Goal: Task Accomplishment & Management: Use online tool/utility

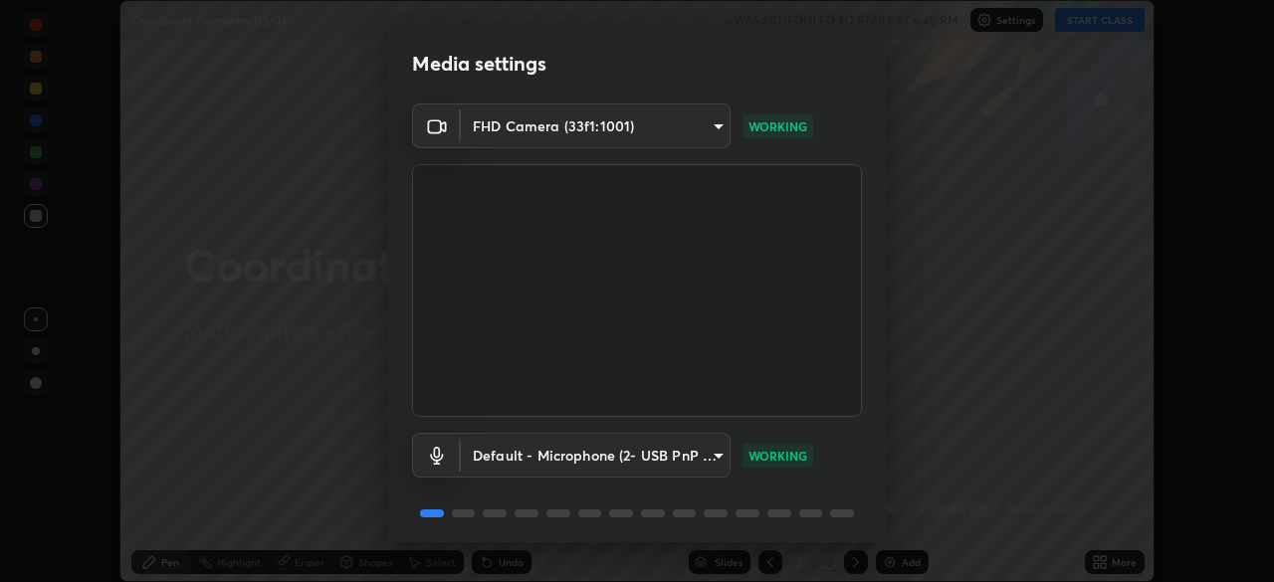
scroll to position [71, 0]
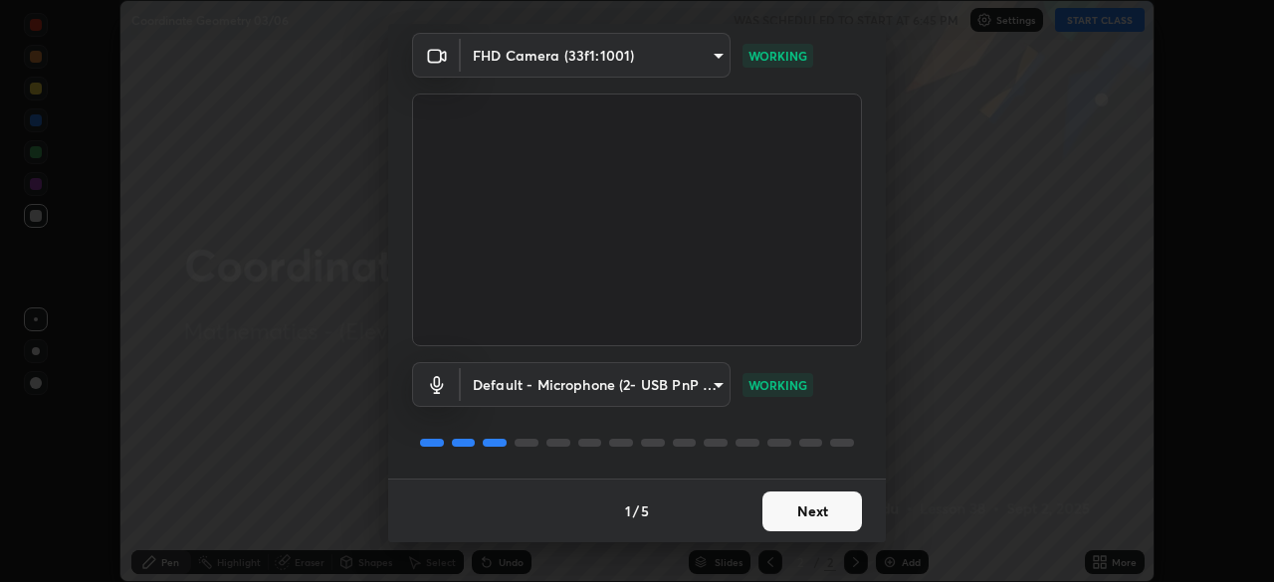
click at [791, 509] on button "Next" at bounding box center [812, 512] width 100 height 40
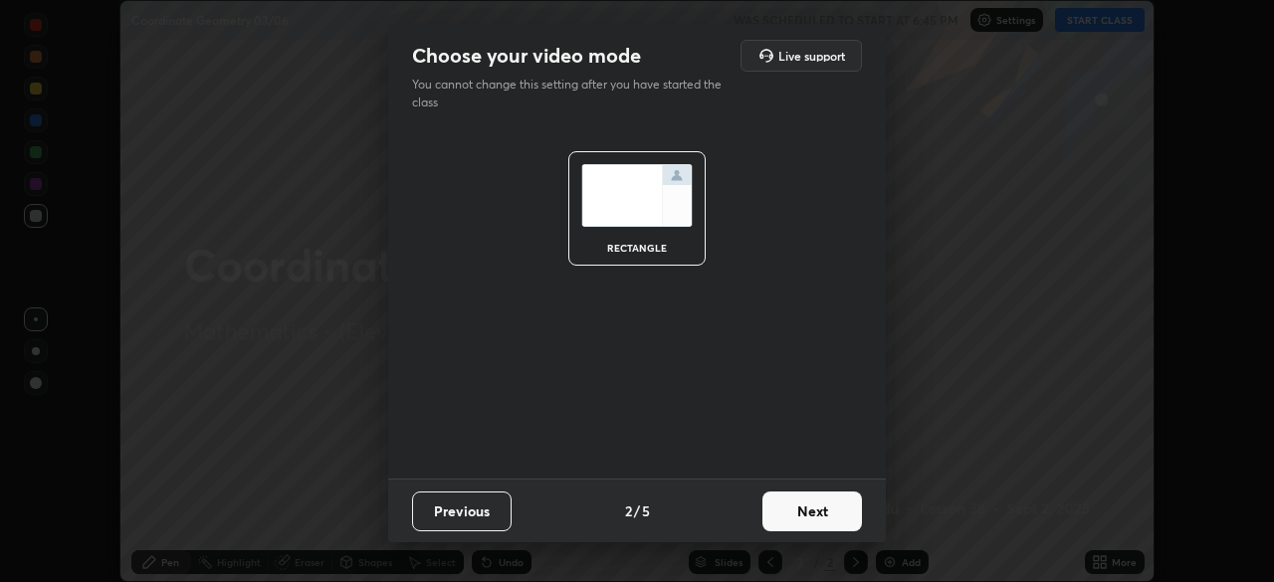
scroll to position [0, 0]
click at [797, 511] on button "Next" at bounding box center [812, 512] width 100 height 40
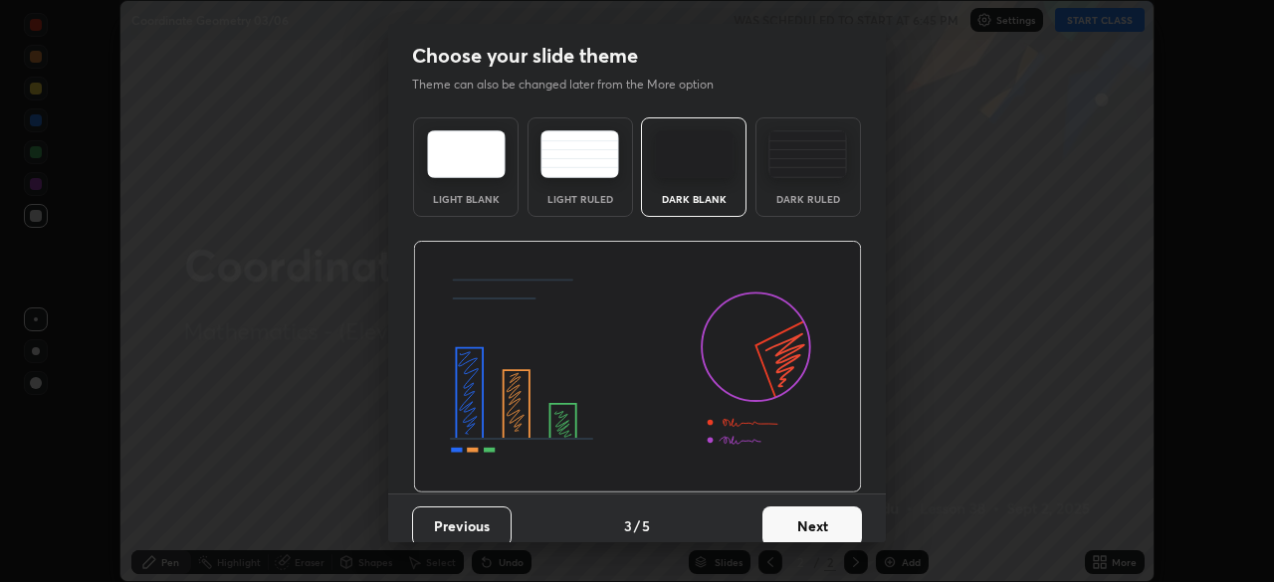
click at [800, 519] on button "Next" at bounding box center [812, 527] width 100 height 40
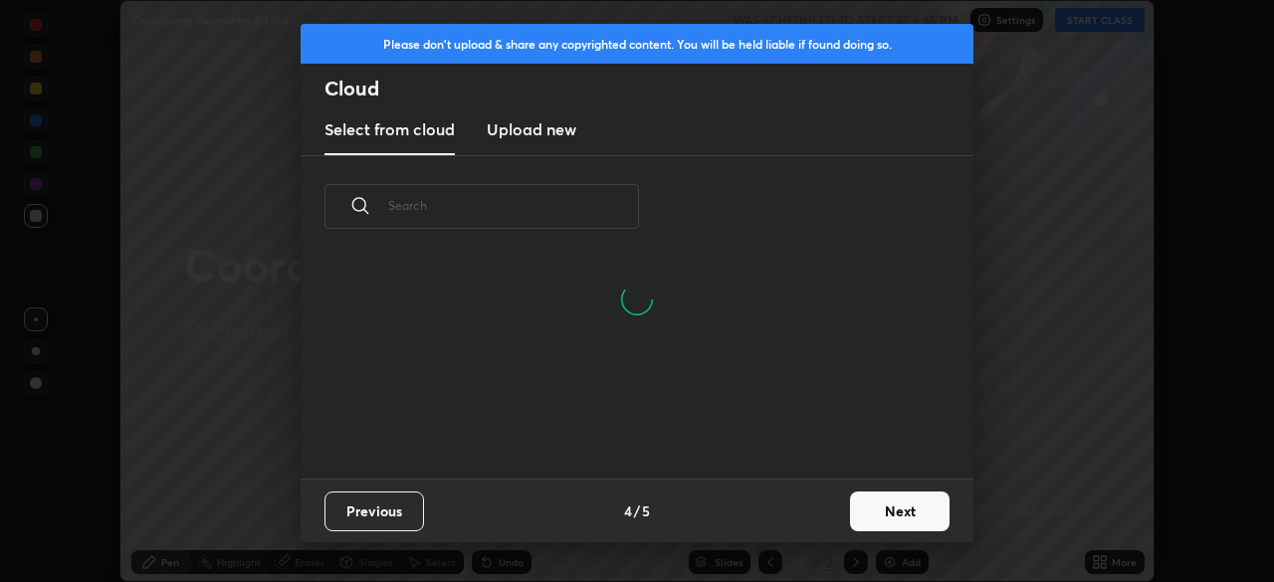
click at [901, 511] on button "Next" at bounding box center [900, 512] width 100 height 40
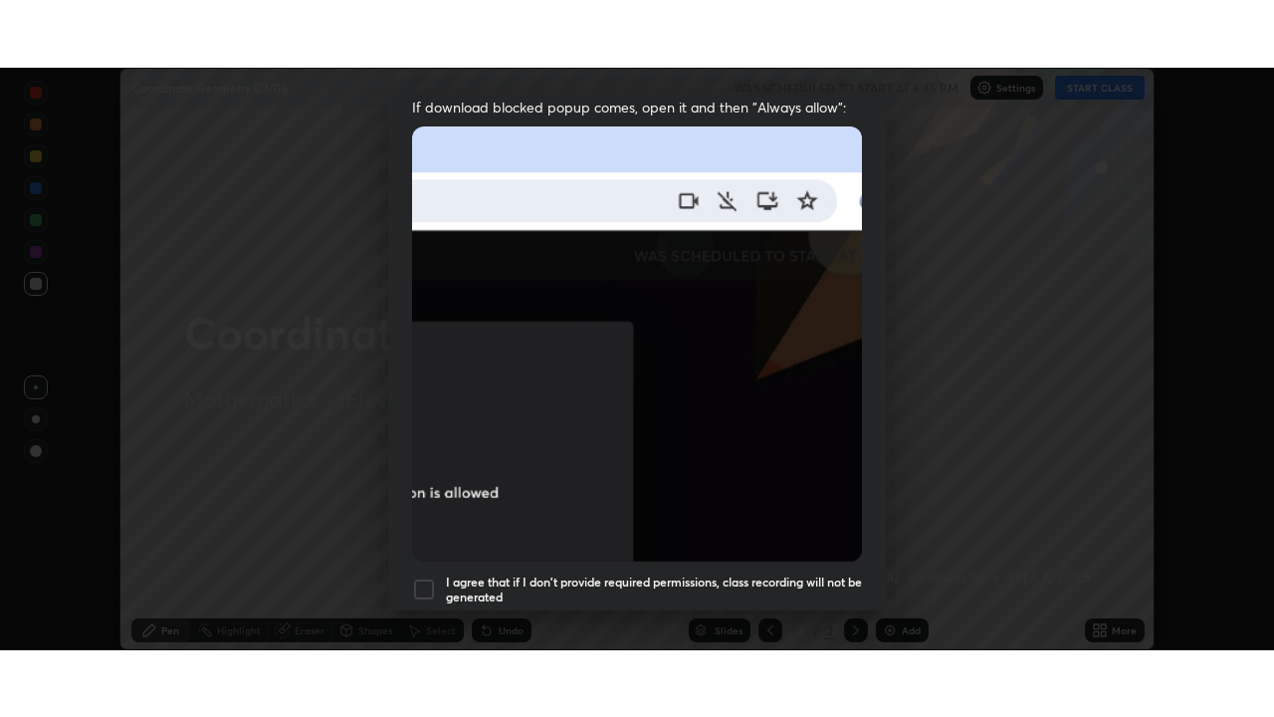
scroll to position [477, 0]
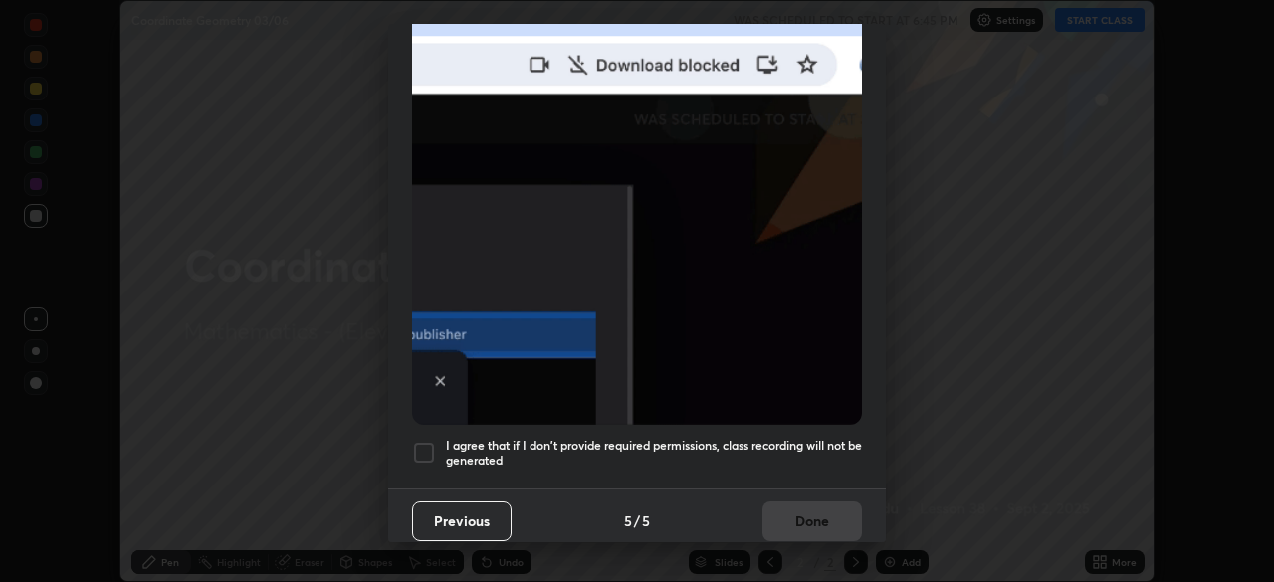
click at [420, 443] on div at bounding box center [424, 453] width 24 height 24
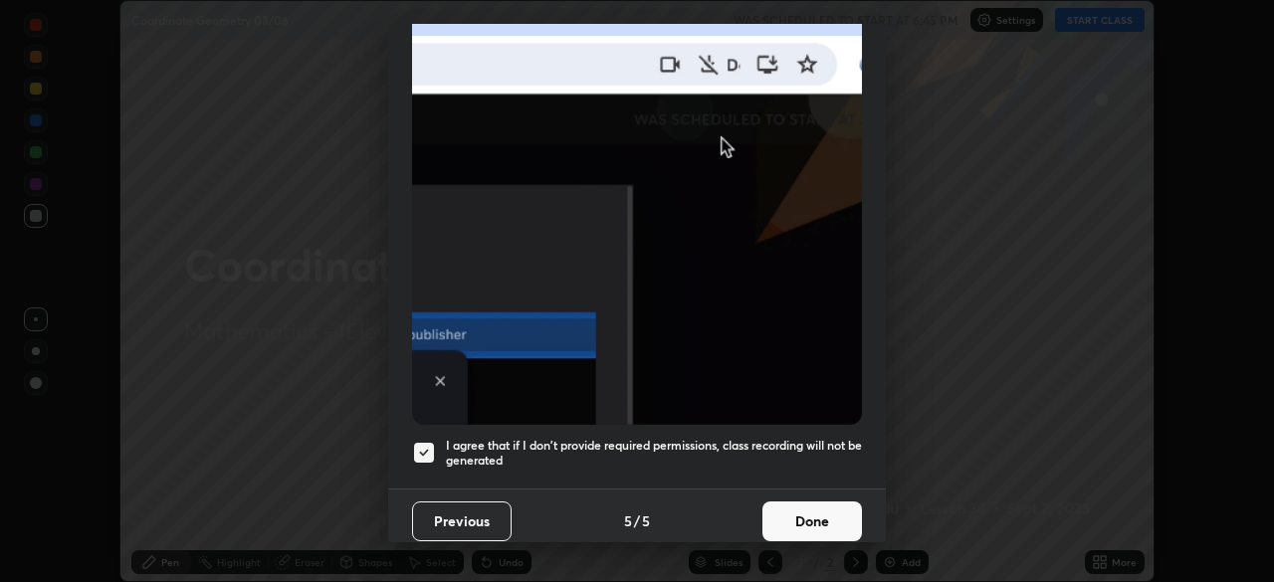
click at [774, 518] on button "Done" at bounding box center [812, 522] width 100 height 40
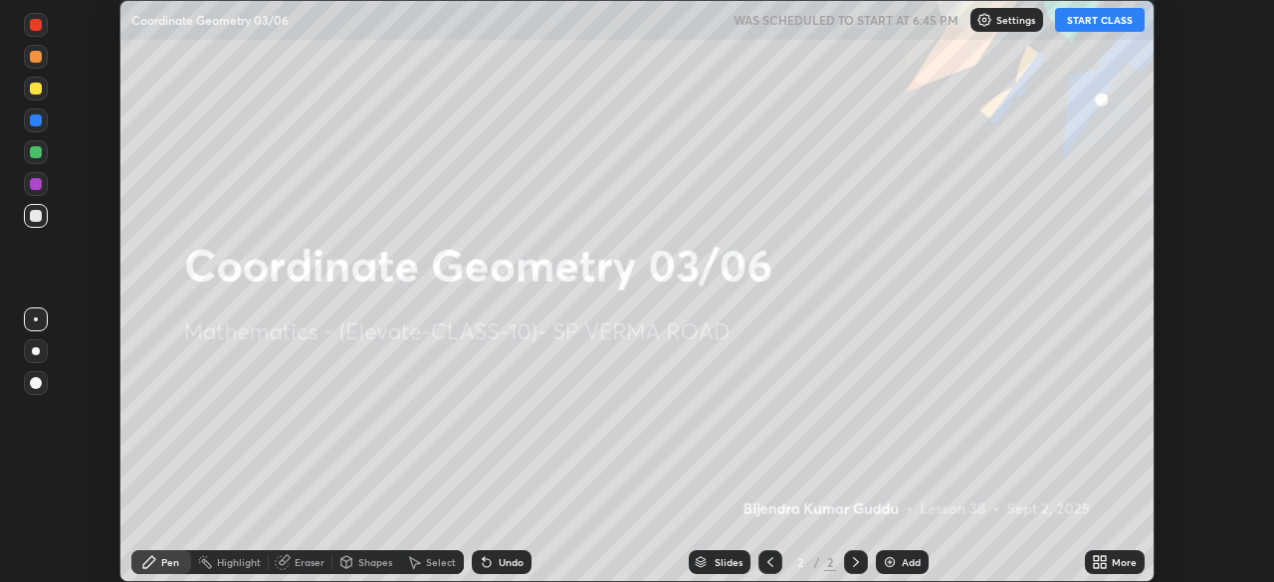
click at [1096, 558] on icon at bounding box center [1096, 558] width 5 height 5
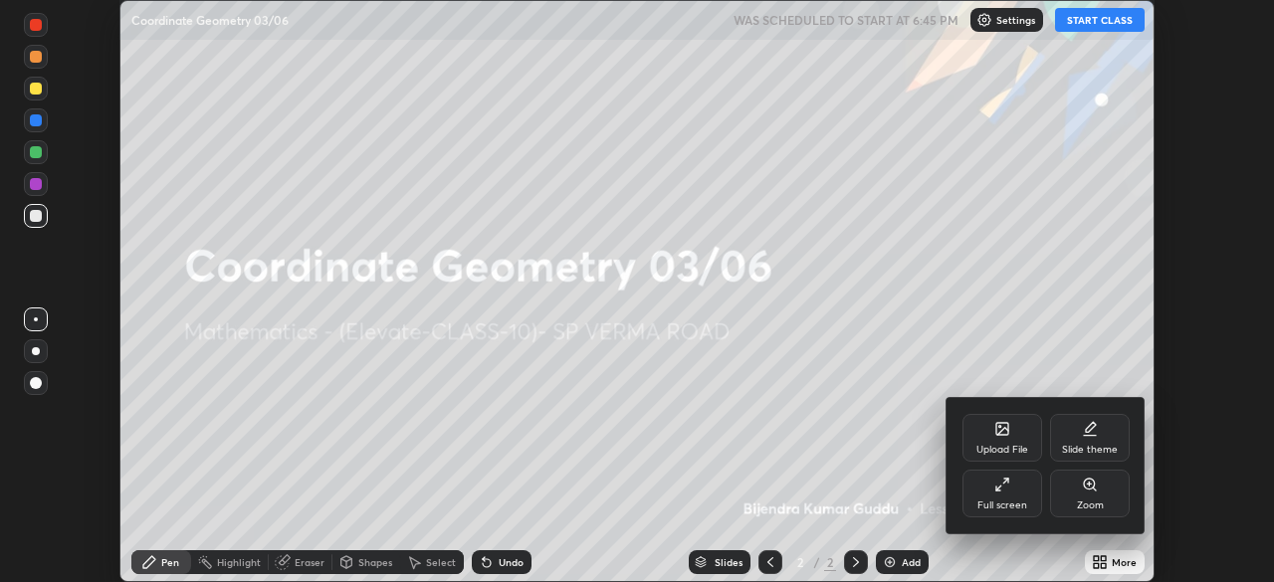
click at [990, 509] on div "Full screen" at bounding box center [1002, 506] width 50 height 10
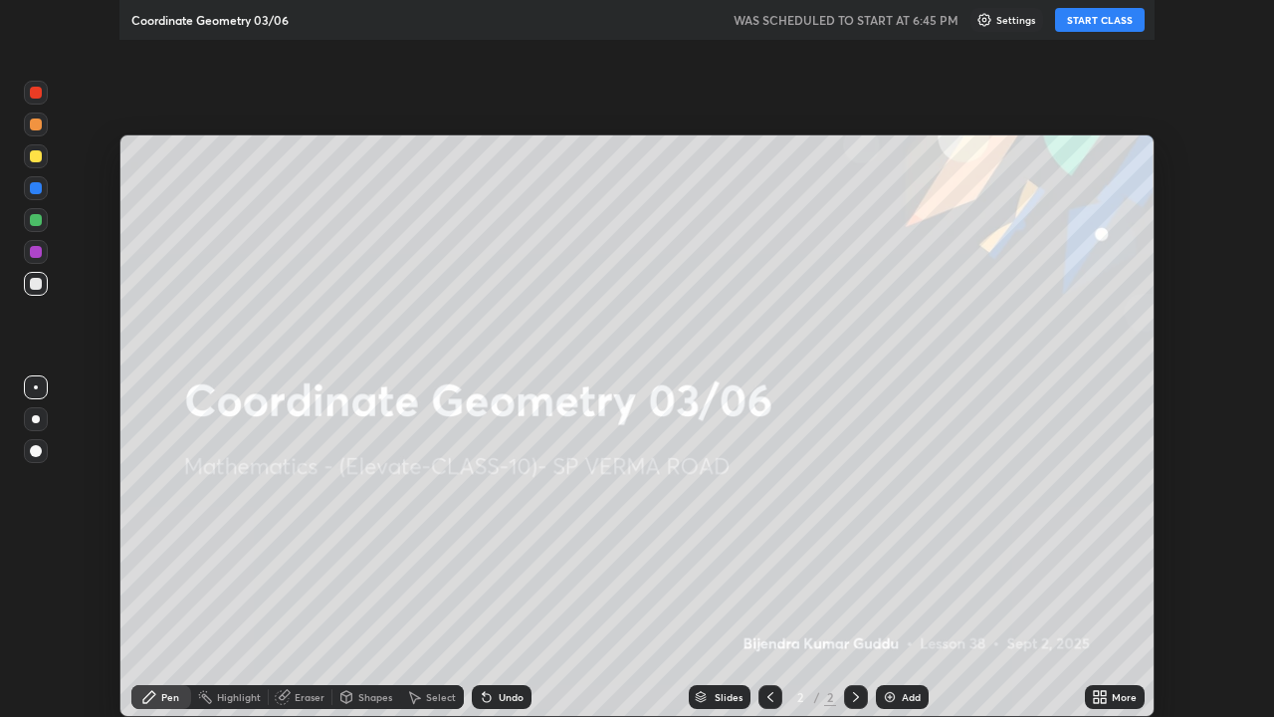
scroll to position [717, 1274]
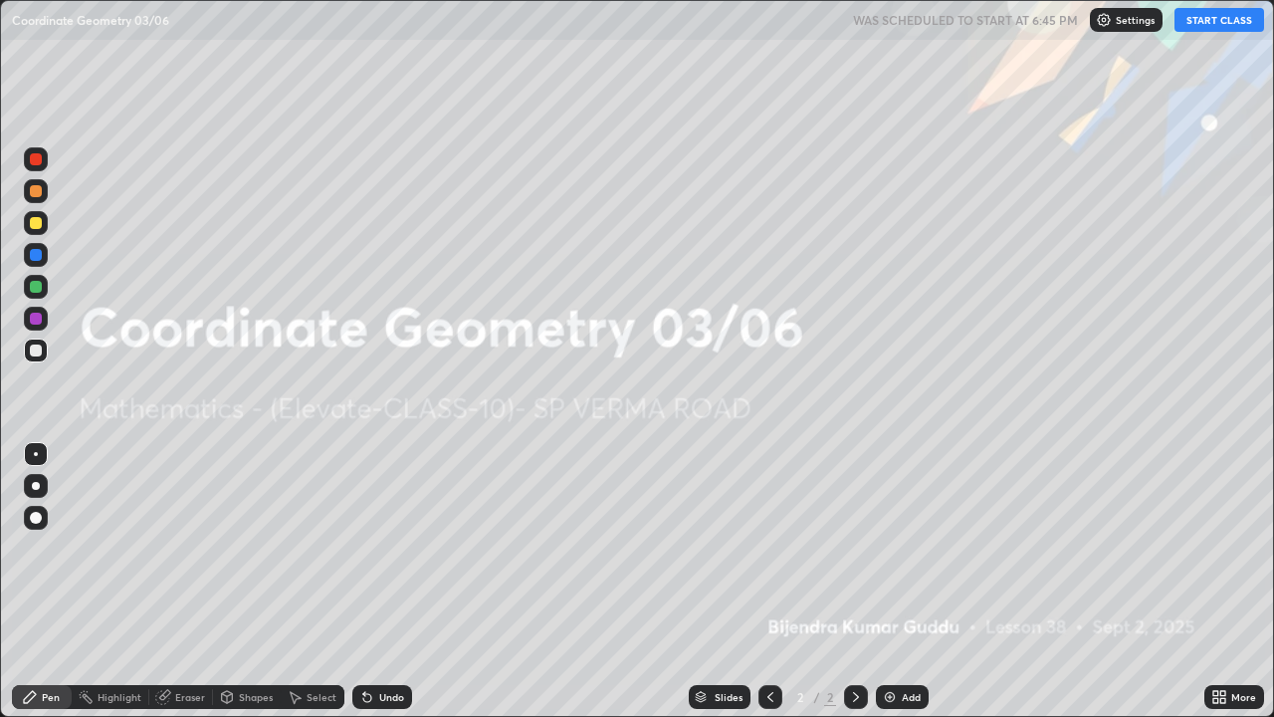
click at [1196, 28] on button "START CLASS" at bounding box center [1220, 20] width 90 height 24
click at [37, 287] on div at bounding box center [36, 287] width 12 height 12
click at [1222, 581] on icon at bounding box center [1222, 693] width 5 height 5
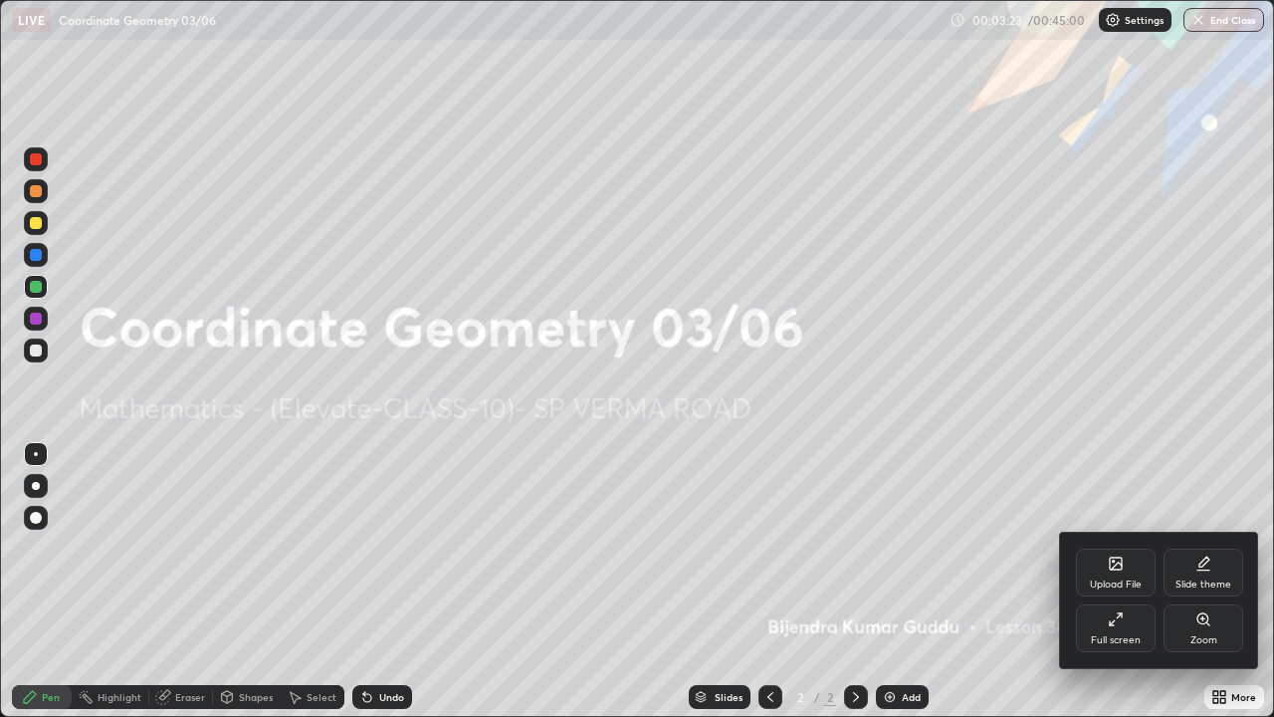
click at [1088, 561] on div "Upload File" at bounding box center [1116, 572] width 80 height 48
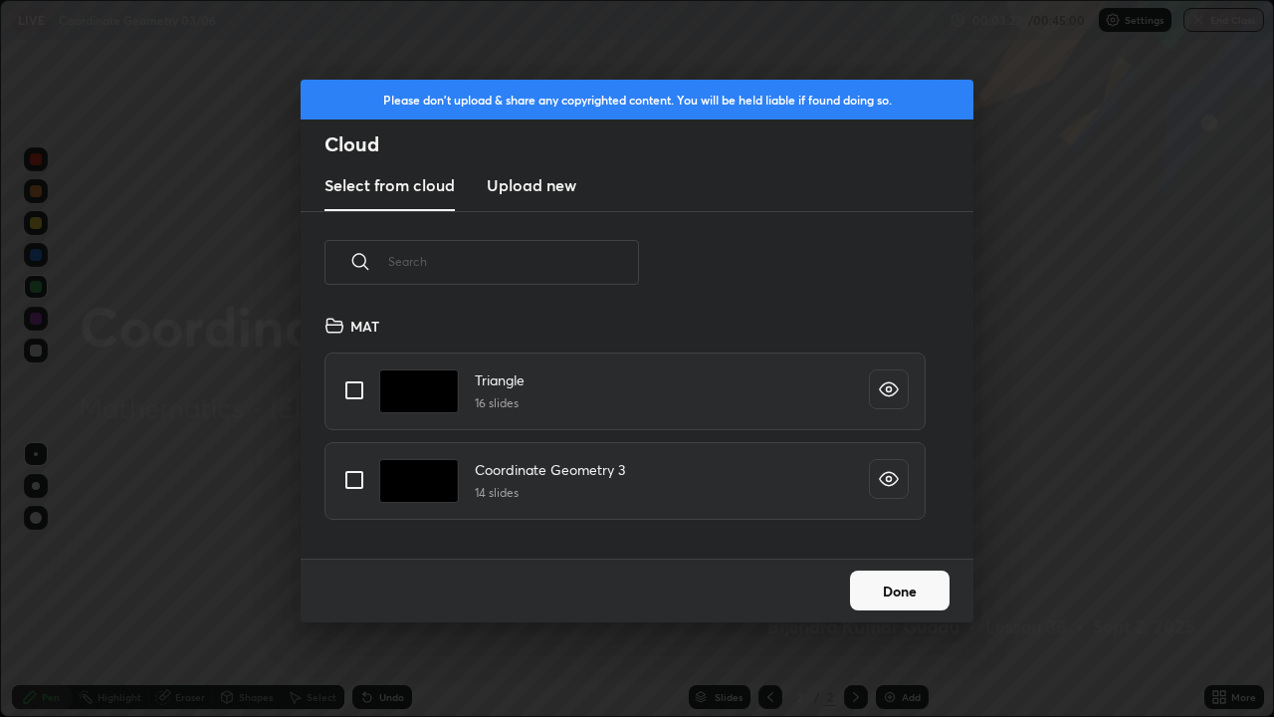
scroll to position [245, 639]
click at [351, 481] on input "grid" at bounding box center [354, 480] width 42 height 42
checkbox input "true"
click at [884, 581] on button "Done" at bounding box center [900, 590] width 100 height 40
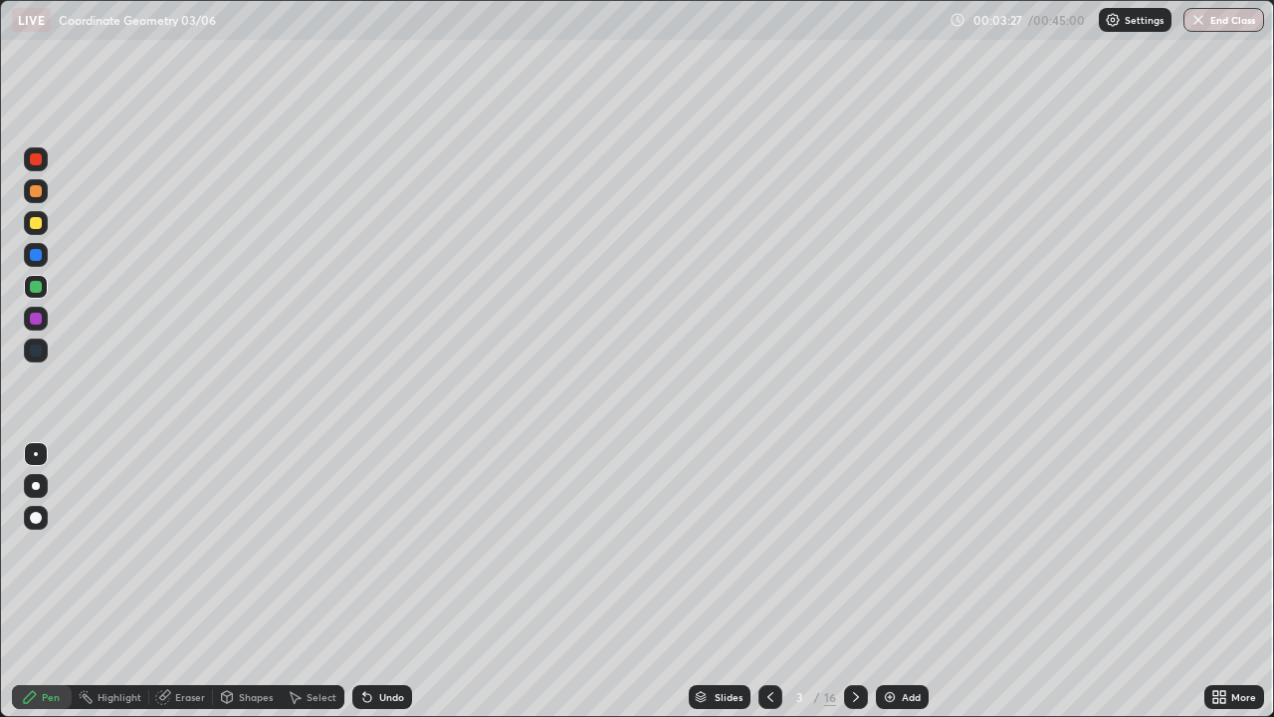
click at [854, 581] on icon at bounding box center [856, 697] width 16 height 16
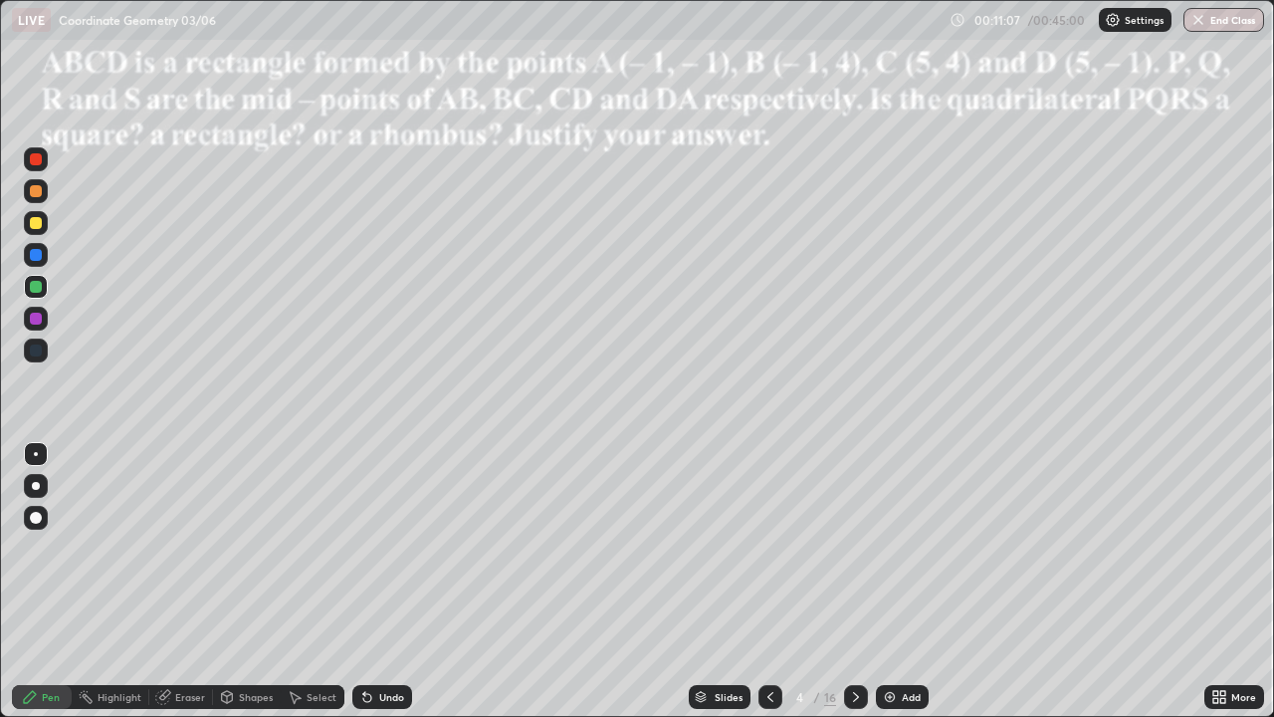
click at [36, 224] on div at bounding box center [36, 223] width 12 height 12
click at [39, 162] on div at bounding box center [36, 159] width 12 height 12
click at [370, 581] on icon at bounding box center [367, 697] width 16 height 16
click at [368, 581] on icon at bounding box center [367, 697] width 16 height 16
click at [363, 581] on icon at bounding box center [364, 693] width 2 height 2
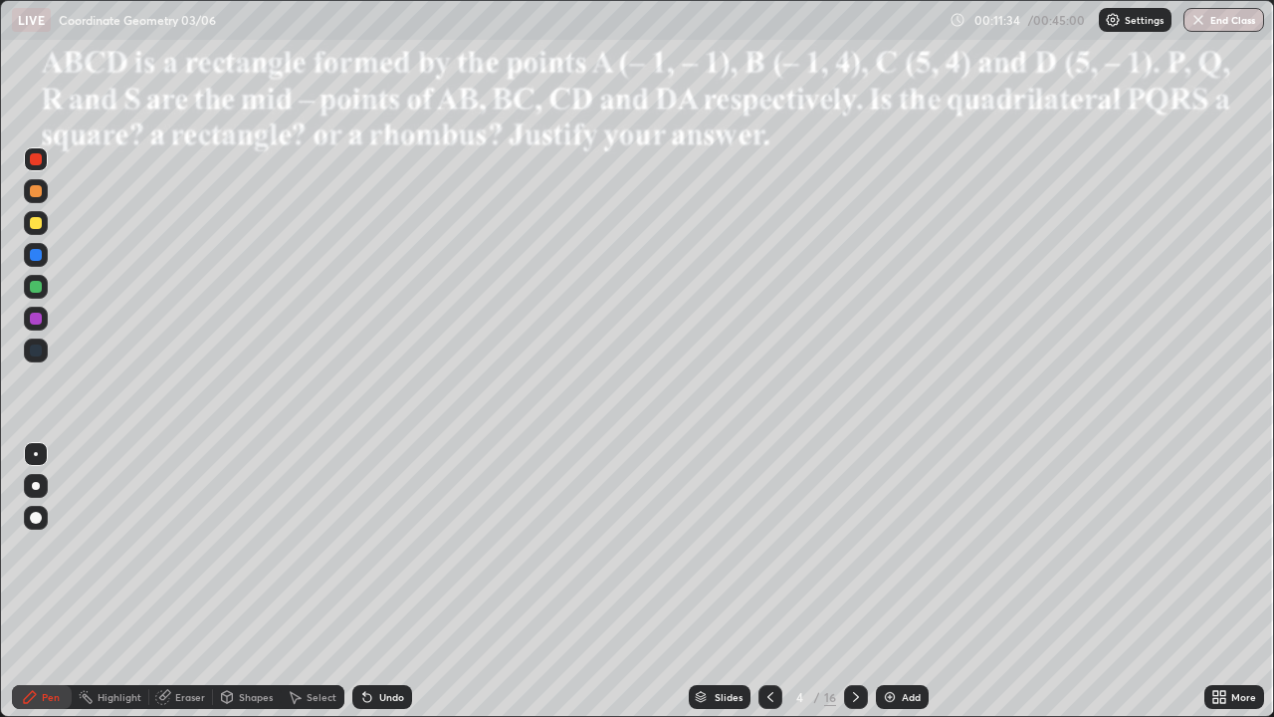
click at [359, 581] on icon at bounding box center [367, 697] width 16 height 16
click at [363, 581] on icon at bounding box center [364, 693] width 2 height 2
click at [178, 581] on div "Eraser" at bounding box center [190, 697] width 30 height 10
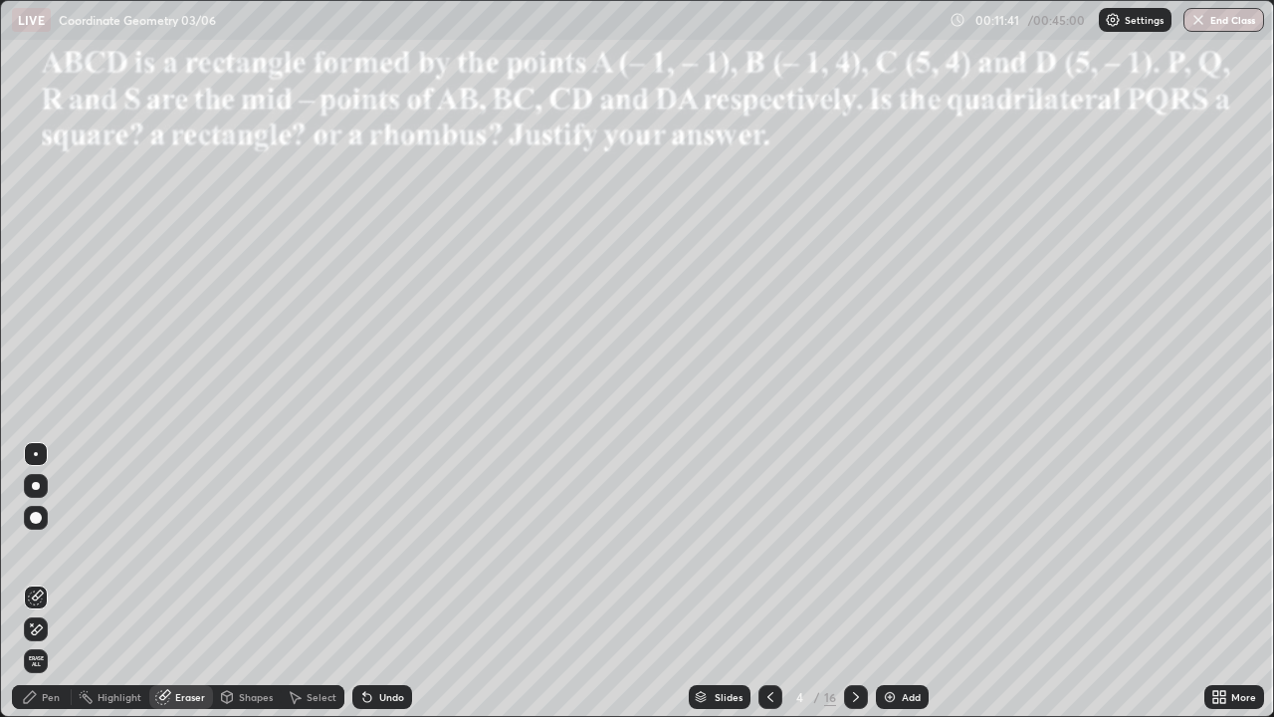
click at [57, 581] on div "Pen" at bounding box center [51, 697] width 18 height 10
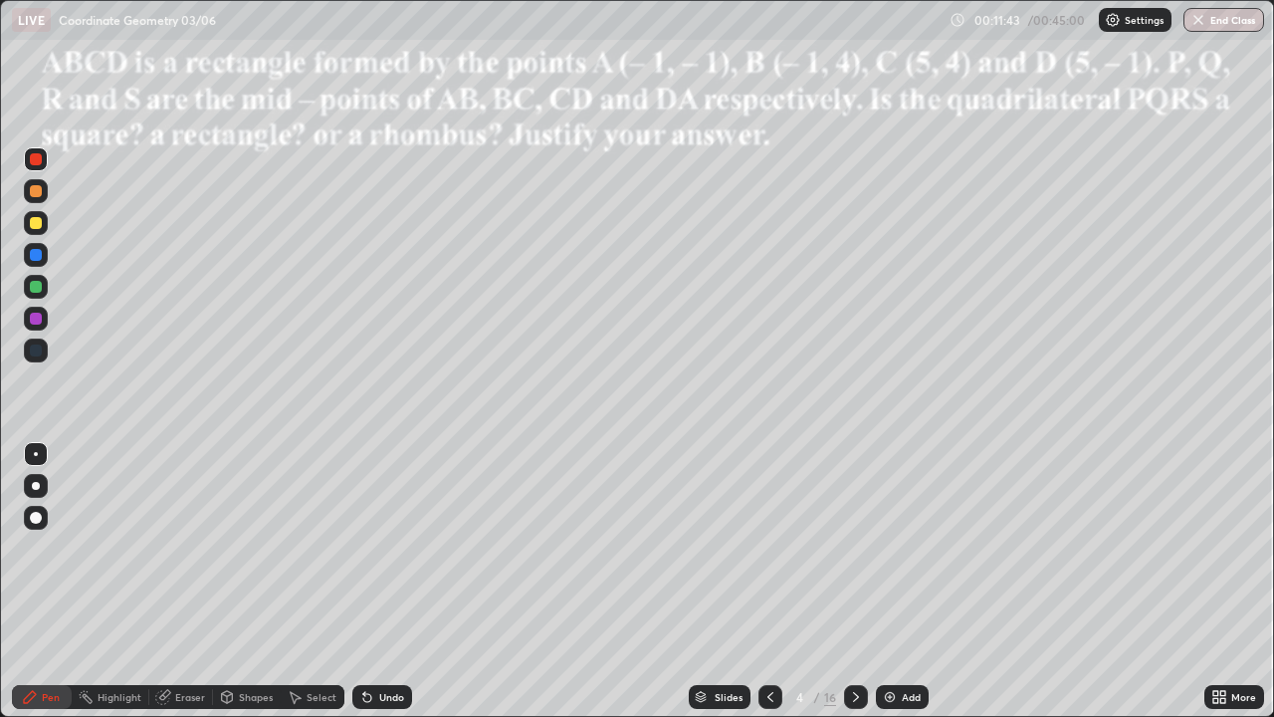
click at [363, 581] on icon at bounding box center [364, 693] width 2 height 2
click at [37, 222] on div at bounding box center [36, 223] width 12 height 12
click at [37, 191] on div at bounding box center [36, 191] width 12 height 12
click at [43, 256] on div at bounding box center [36, 255] width 24 height 24
click at [40, 255] on div at bounding box center [36, 255] width 12 height 12
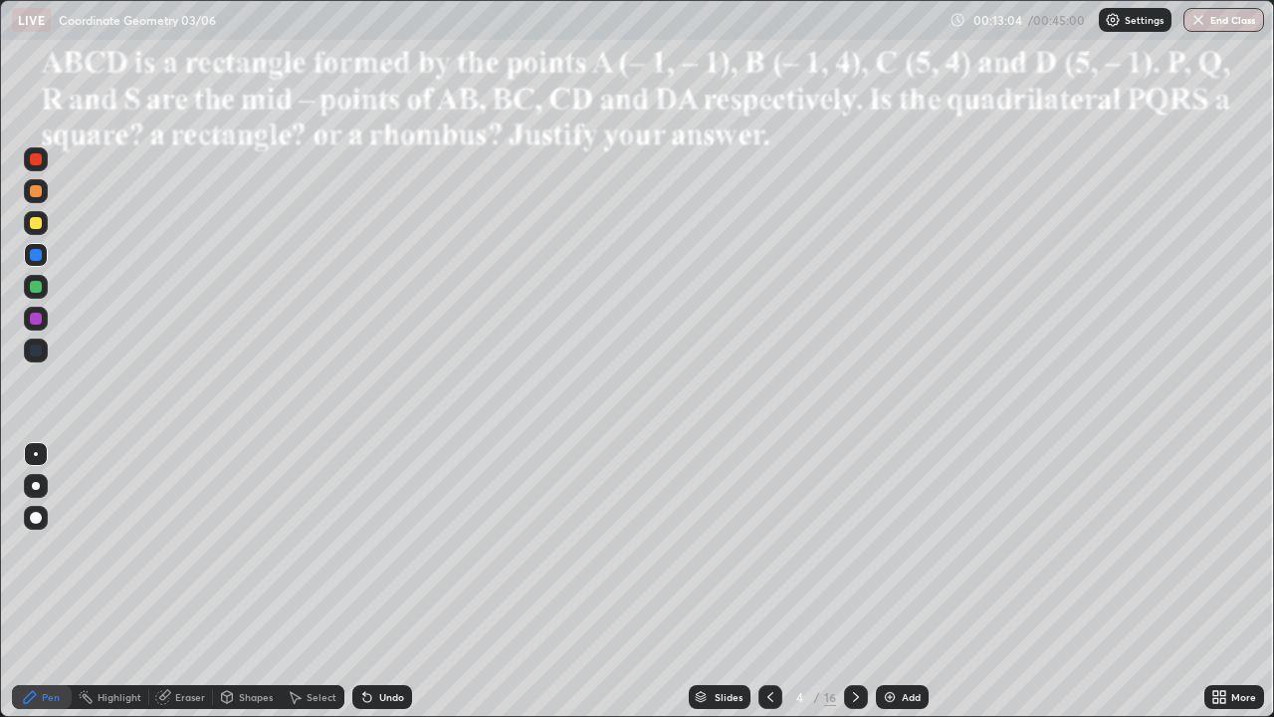
click at [38, 287] on div at bounding box center [36, 287] width 12 height 12
click at [856, 581] on icon at bounding box center [856, 697] width 16 height 16
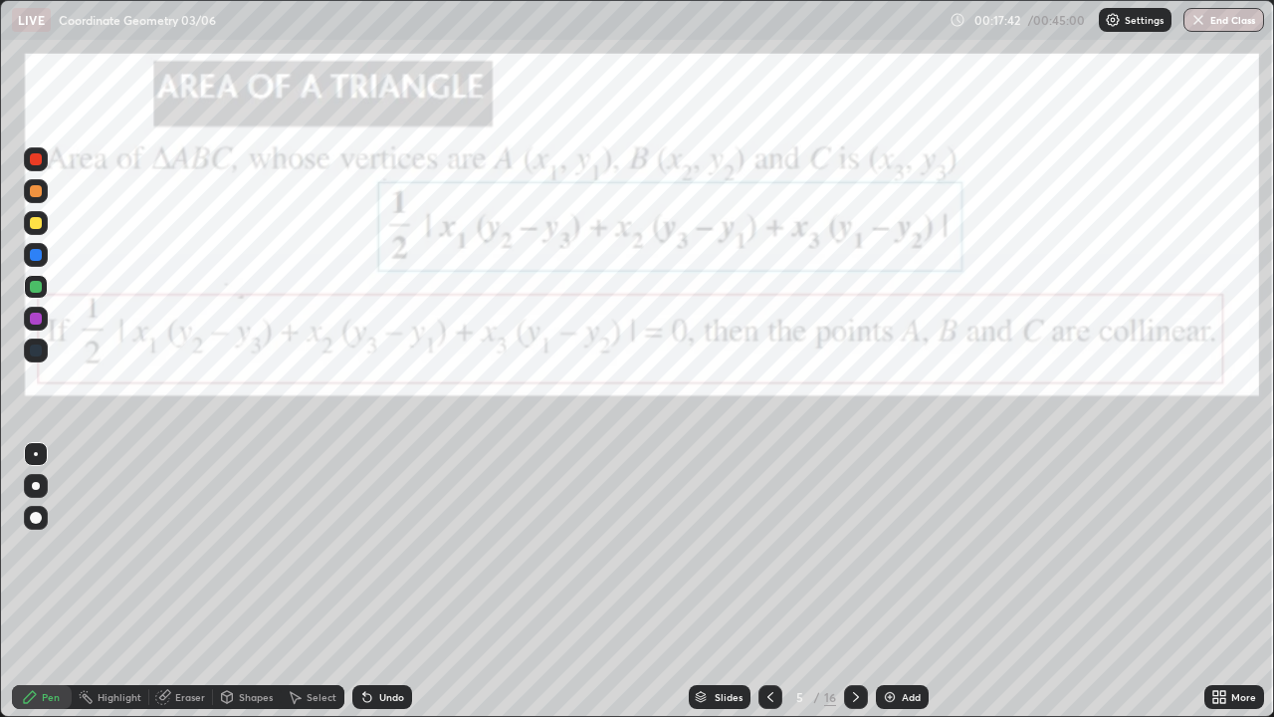
click at [34, 284] on div at bounding box center [36, 287] width 12 height 12
click at [33, 188] on div at bounding box center [36, 191] width 12 height 12
click at [37, 157] on div at bounding box center [36, 159] width 12 height 12
click at [36, 285] on div at bounding box center [36, 287] width 12 height 12
click at [111, 581] on div "Highlight" at bounding box center [120, 697] width 44 height 10
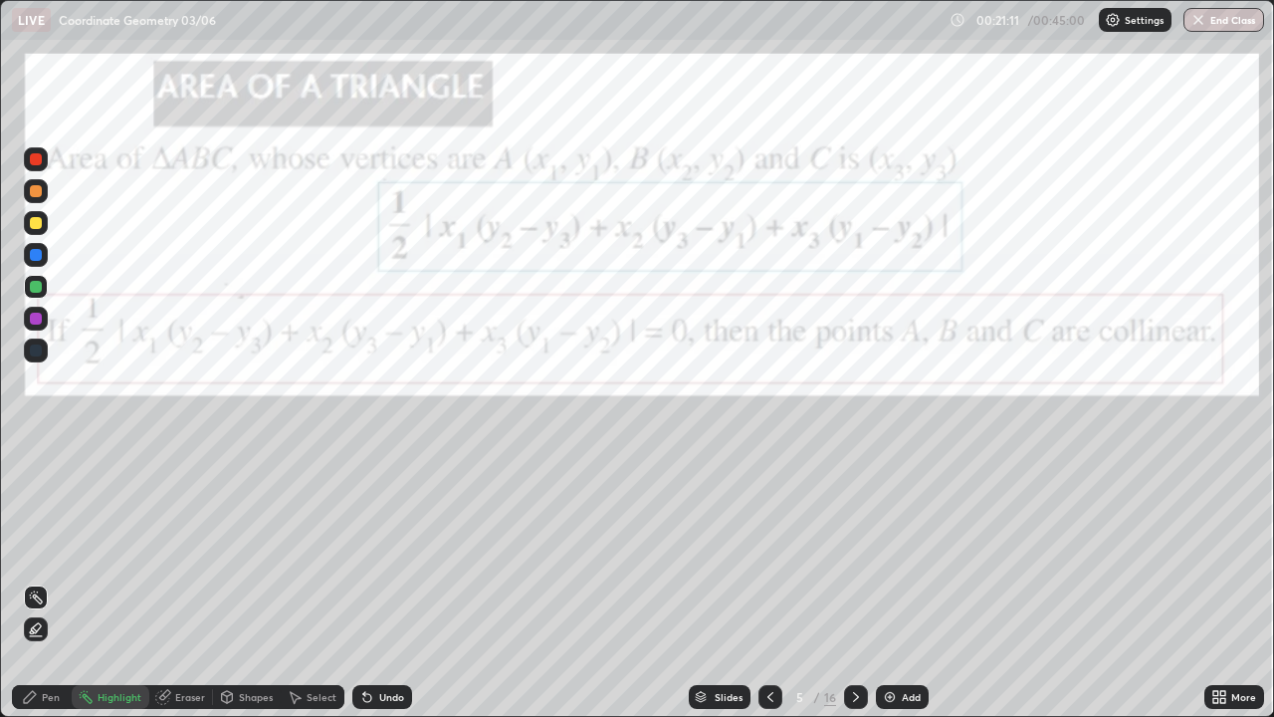
click at [44, 162] on div at bounding box center [36, 159] width 24 height 24
click at [38, 581] on icon at bounding box center [30, 697] width 16 height 16
click at [40, 256] on div at bounding box center [36, 255] width 12 height 12
click at [855, 581] on icon at bounding box center [856, 697] width 16 height 16
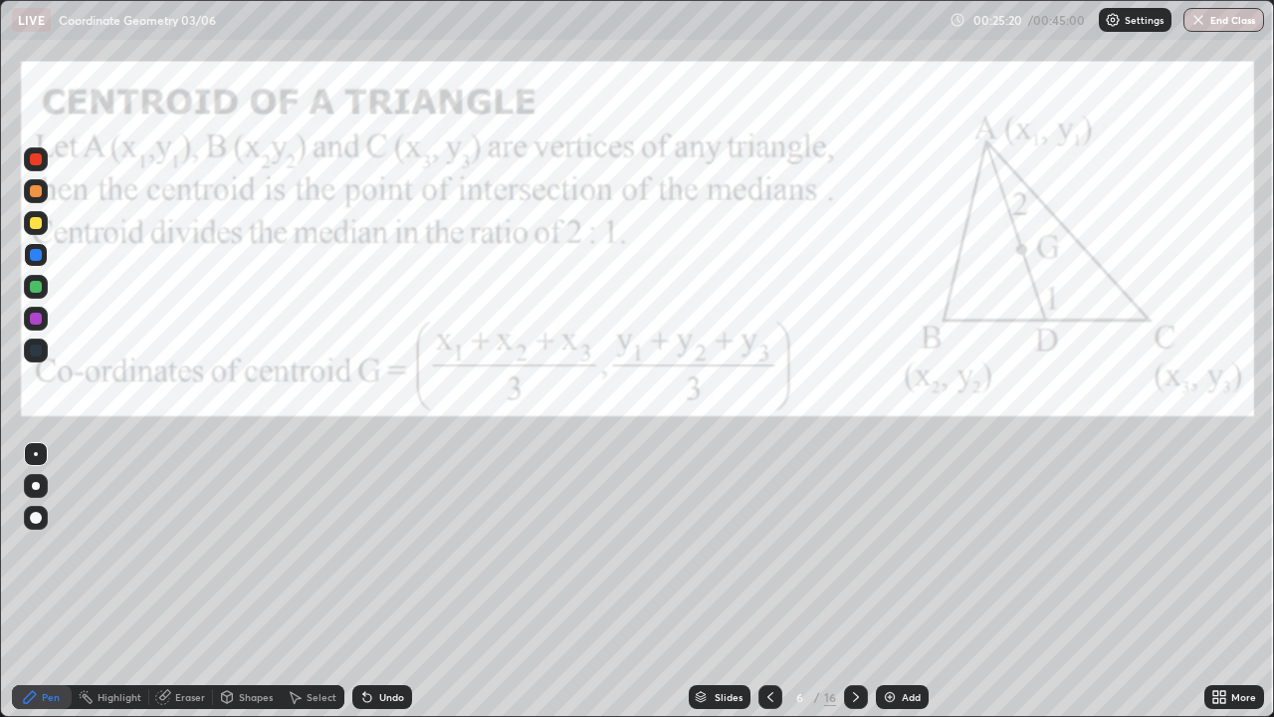
click at [856, 581] on div at bounding box center [856, 697] width 24 height 24
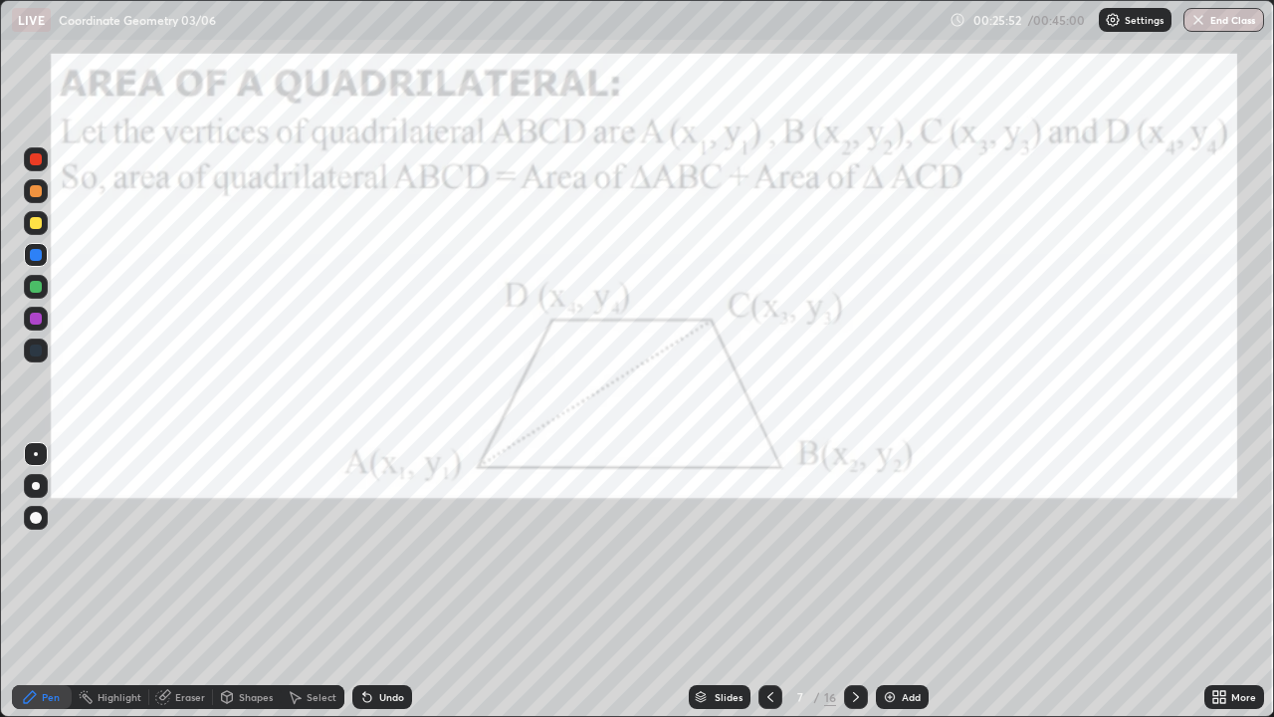
click at [853, 581] on icon at bounding box center [856, 697] width 16 height 16
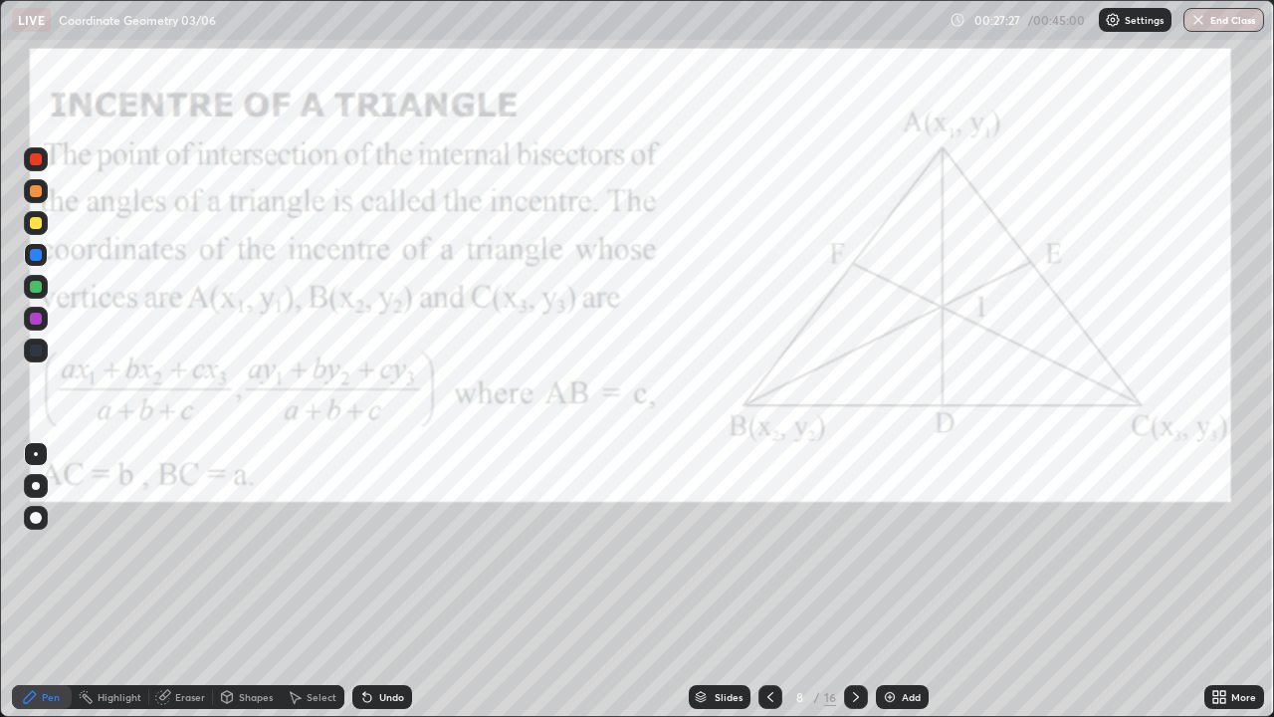
click at [853, 581] on icon at bounding box center [856, 697] width 6 height 10
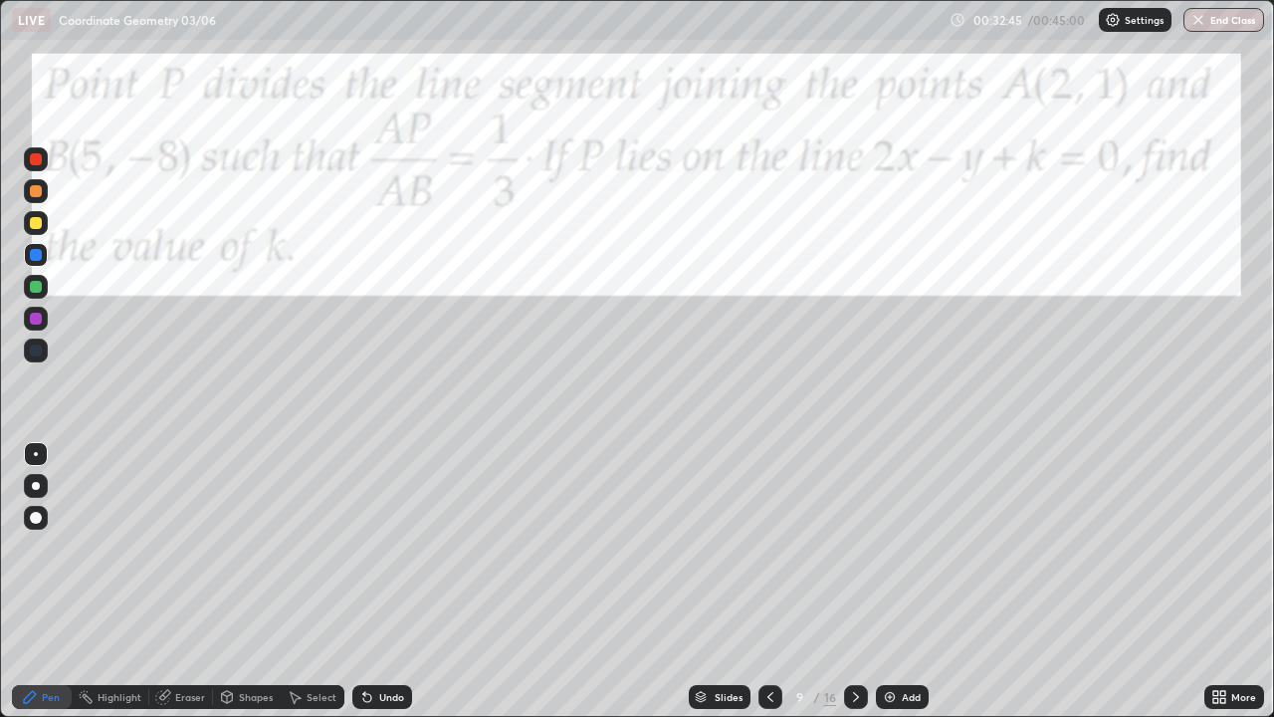
click at [38, 286] on div at bounding box center [36, 287] width 12 height 12
click at [380, 581] on div "Undo" at bounding box center [391, 697] width 25 height 10
click at [375, 581] on div "Undo" at bounding box center [382, 697] width 60 height 24
click at [853, 581] on icon at bounding box center [856, 697] width 16 height 16
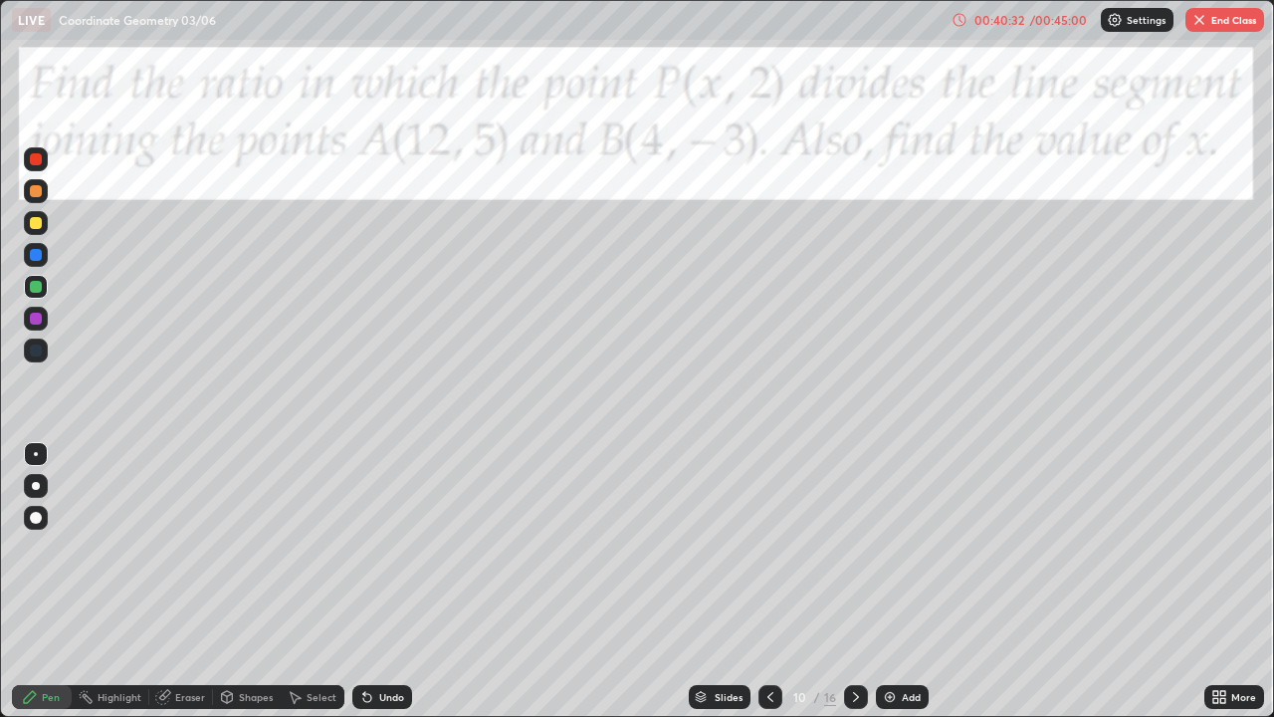
click at [41, 256] on div at bounding box center [36, 255] width 12 height 12
click at [854, 581] on icon at bounding box center [856, 697] width 16 height 16
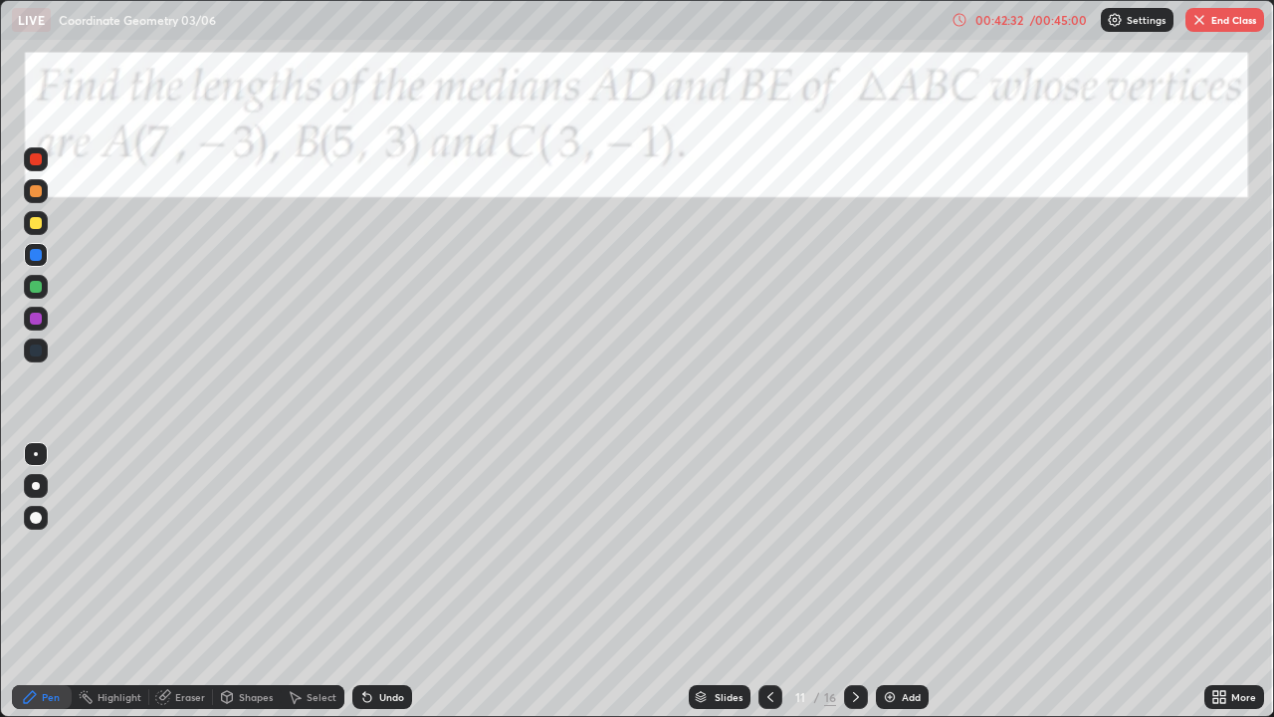
click at [854, 581] on icon at bounding box center [856, 697] width 16 height 16
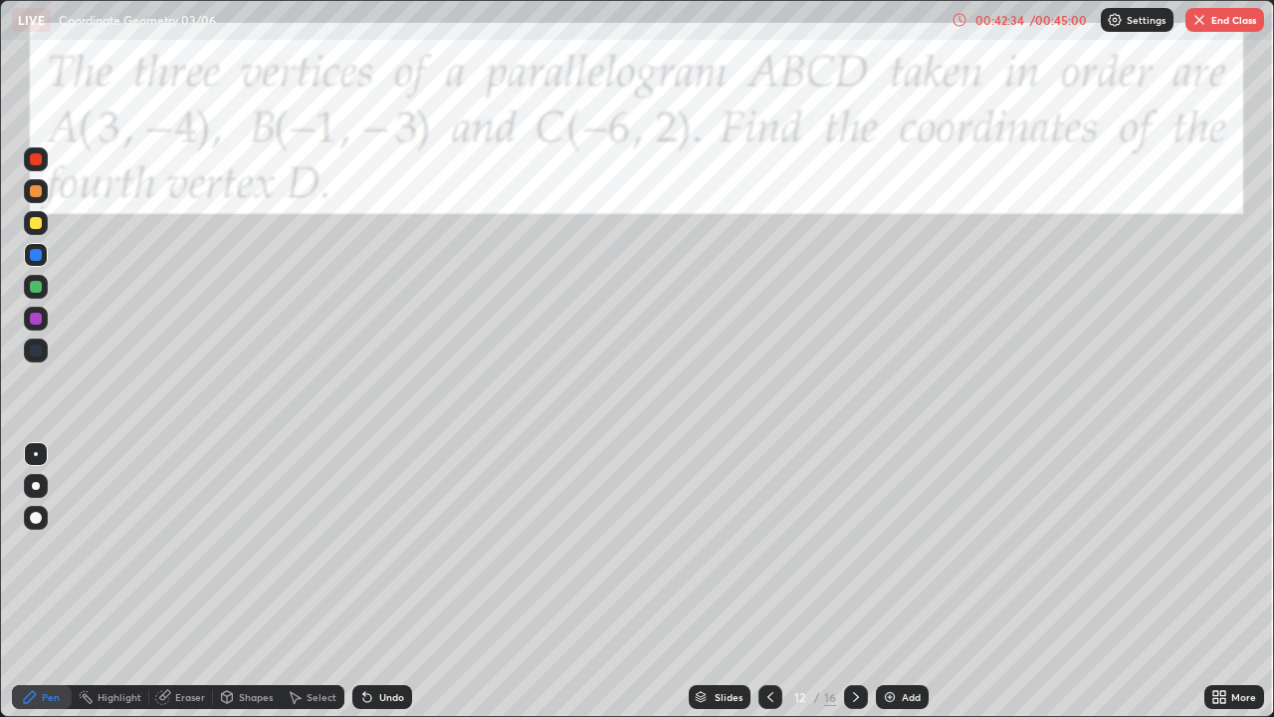
click at [854, 581] on icon at bounding box center [856, 697] width 16 height 16
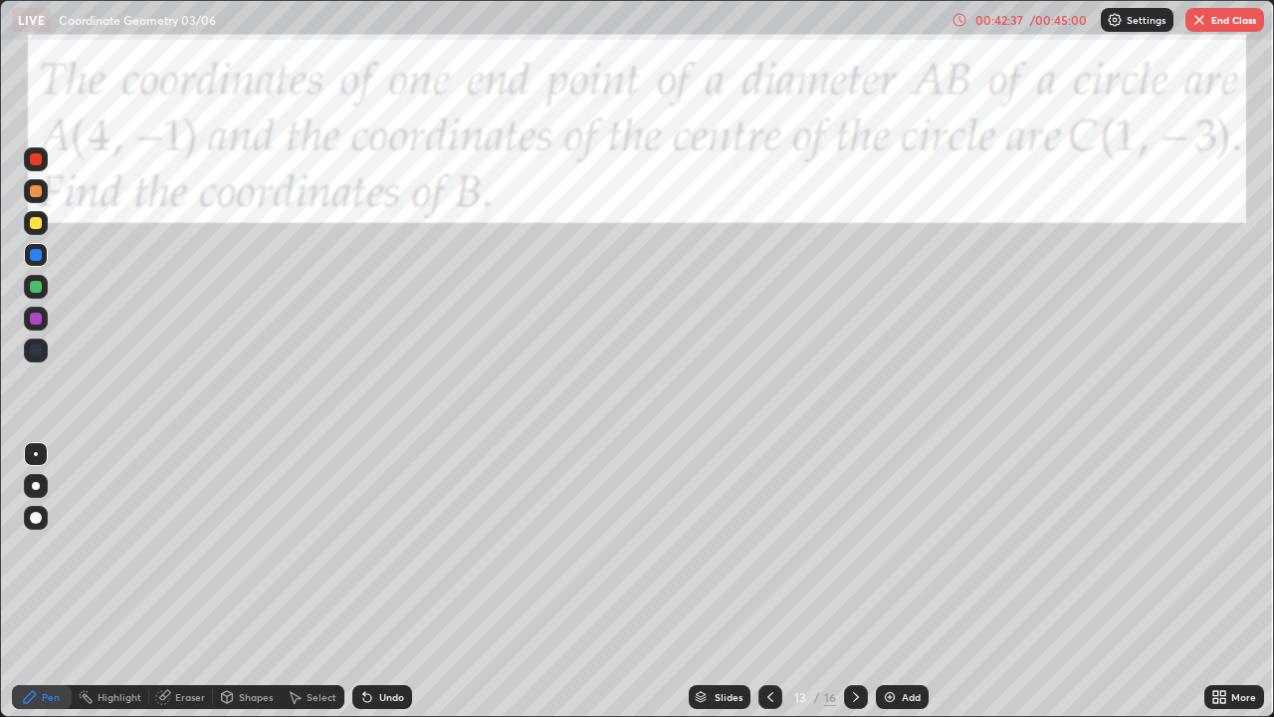
click at [856, 581] on icon at bounding box center [856, 697] width 16 height 16
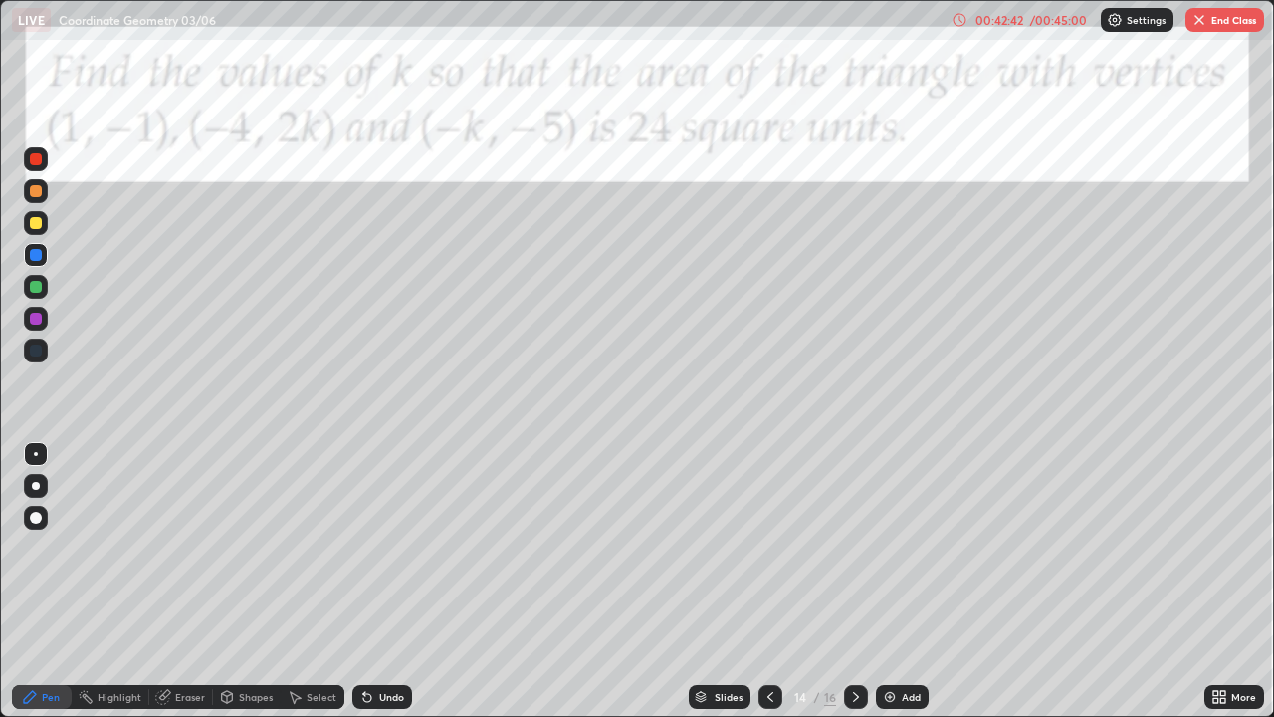
click at [858, 581] on icon at bounding box center [856, 697] width 16 height 16
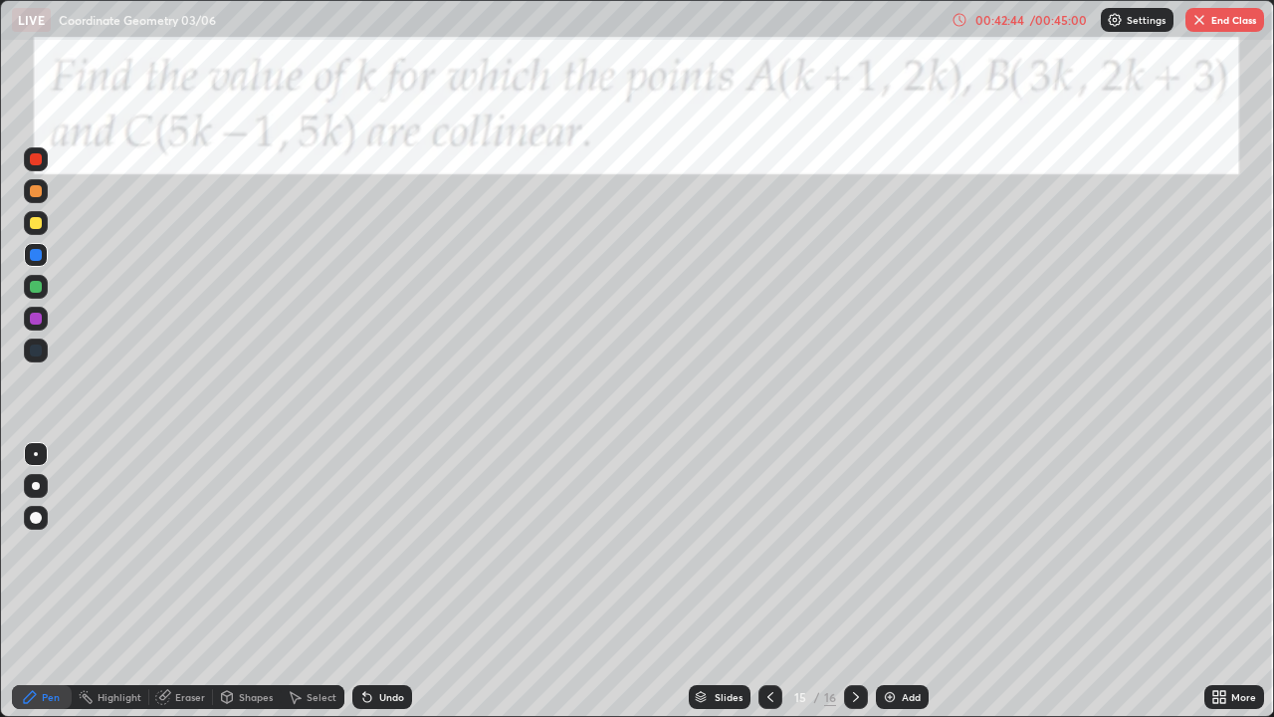
click at [854, 581] on icon at bounding box center [856, 697] width 16 height 16
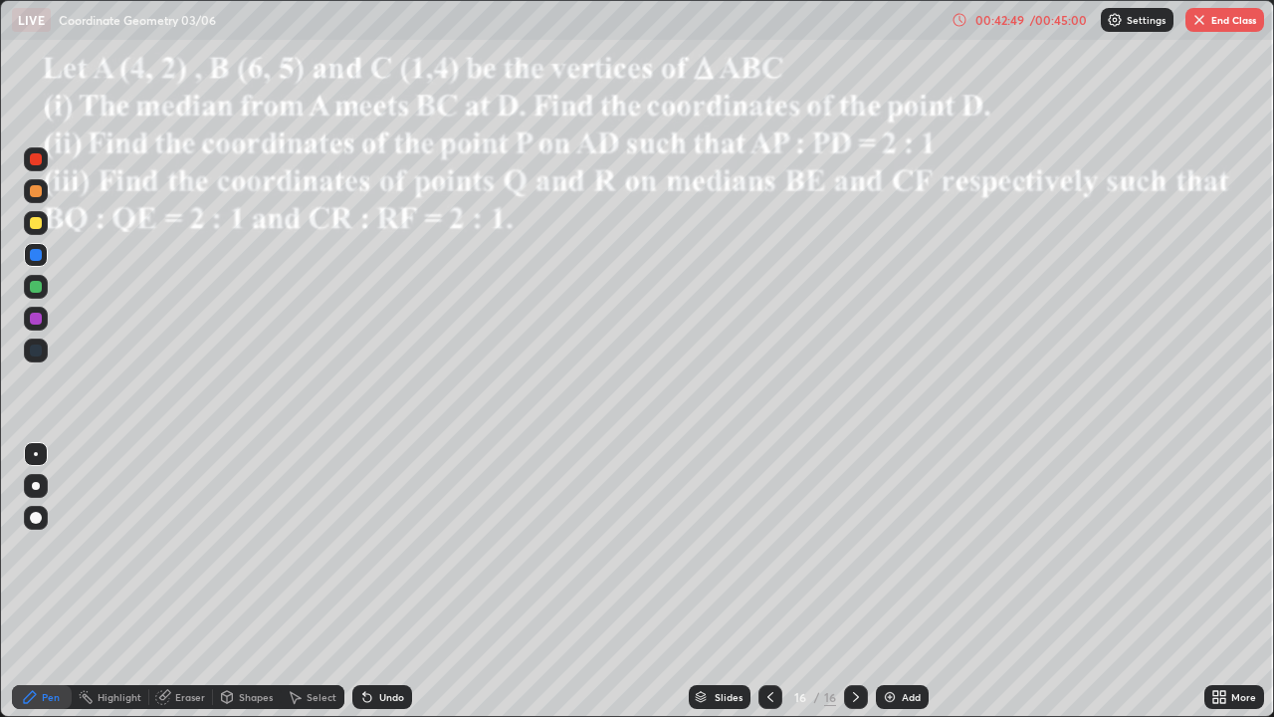
click at [1225, 20] on button "End Class" at bounding box center [1224, 20] width 79 height 24
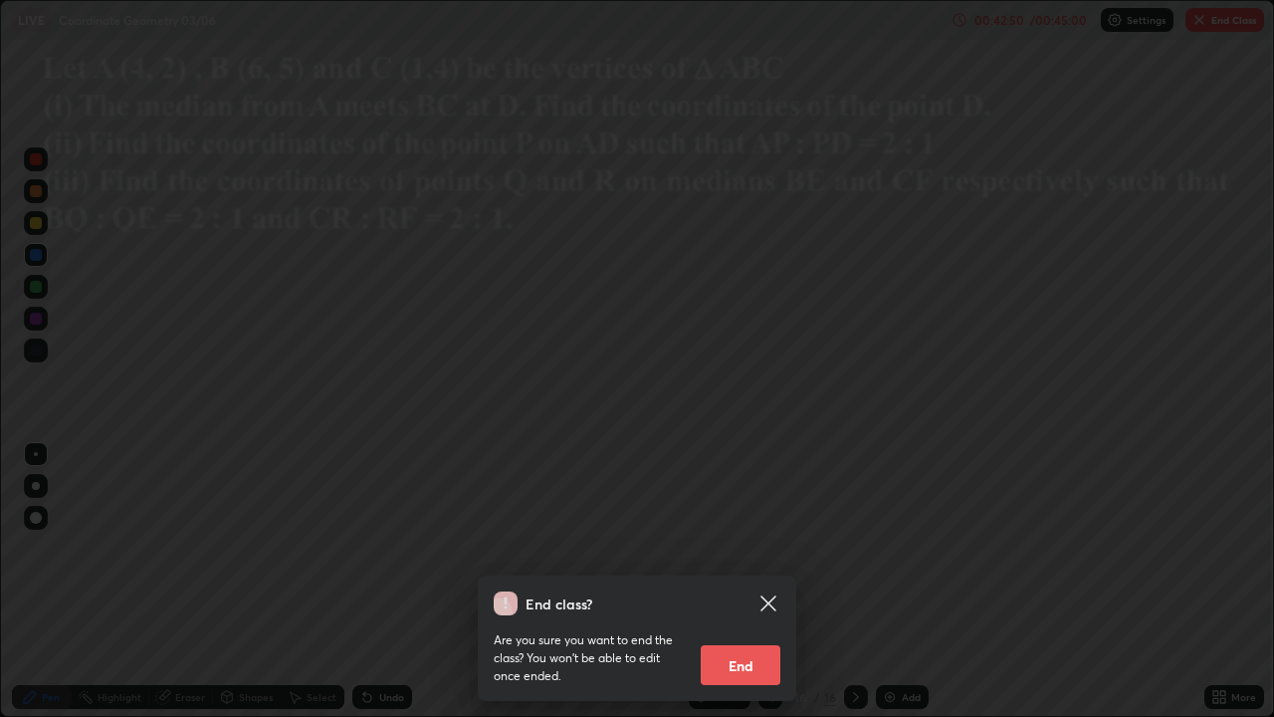
click at [742, 581] on button "End" at bounding box center [741, 665] width 80 height 40
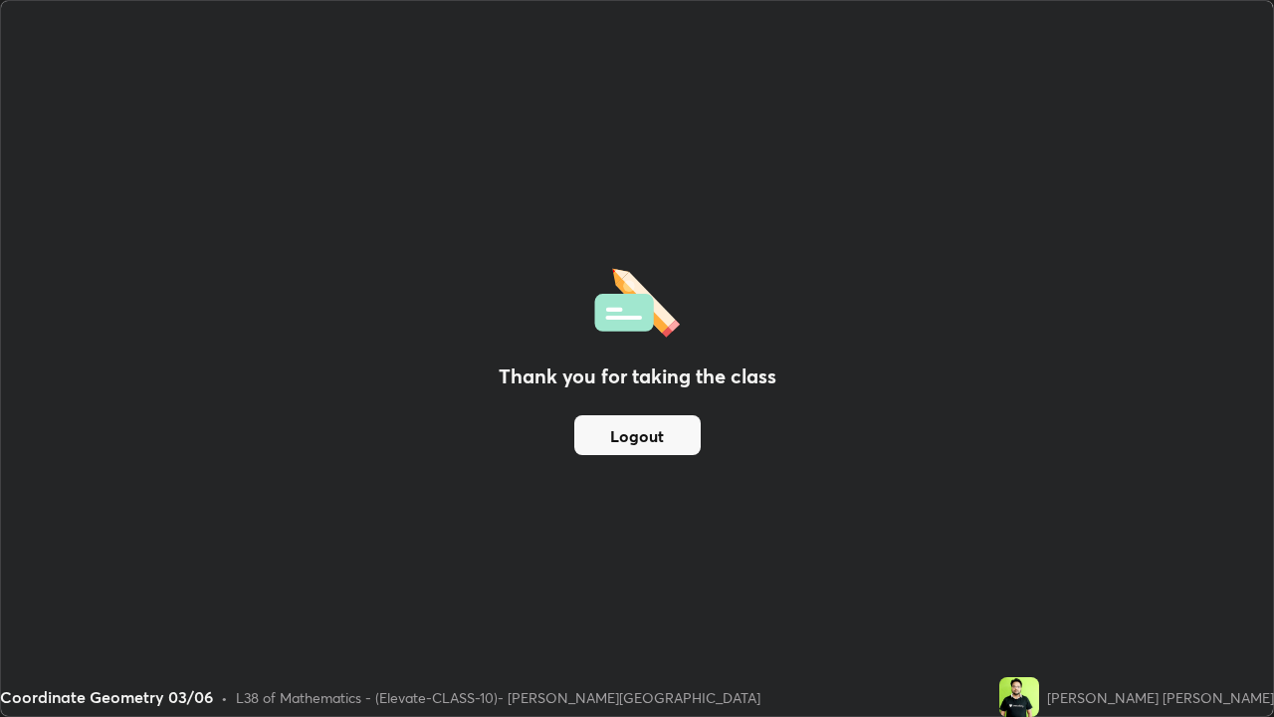
click at [668, 431] on button "Logout" at bounding box center [637, 435] width 126 height 40
